Goal: Find specific page/section: Find specific page/section

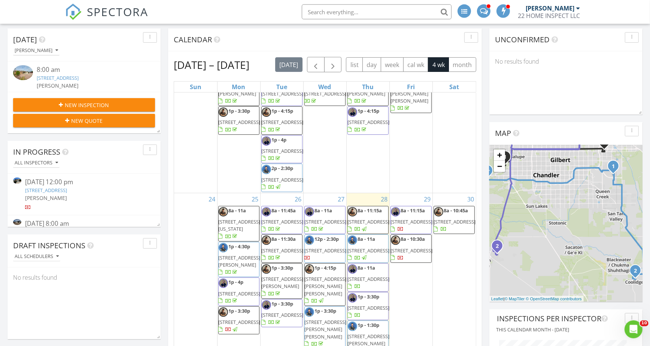
scroll to position [118, 0]
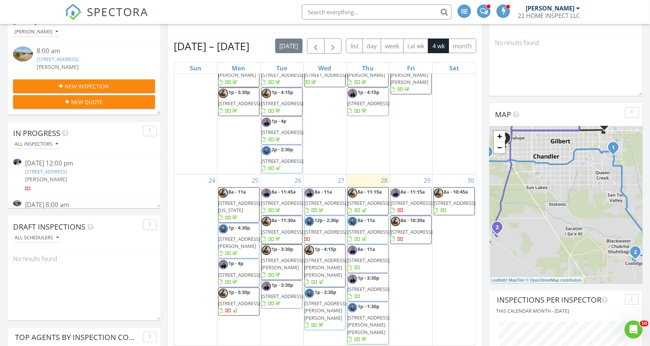
click at [324, 300] on span "5790 W Folley St, Chandler 85226" at bounding box center [326, 310] width 42 height 21
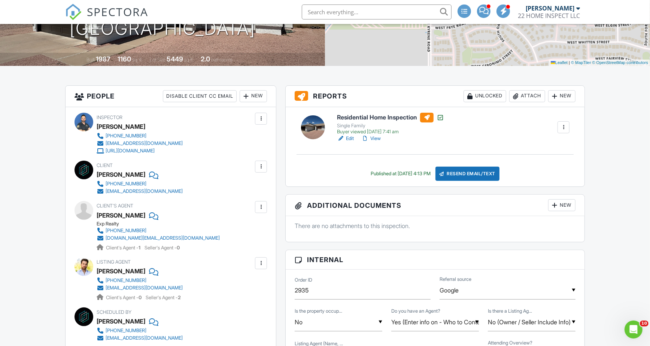
click at [380, 137] on link "View" at bounding box center [371, 138] width 19 height 7
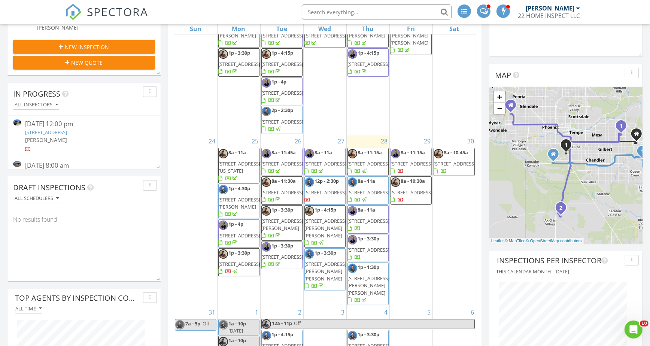
scroll to position [146, 0]
click at [376, 217] on span "8a - 11a 126 N 58th St, Mesa 85205" at bounding box center [369, 219] width 42 height 26
